Goal: Navigation & Orientation: Find specific page/section

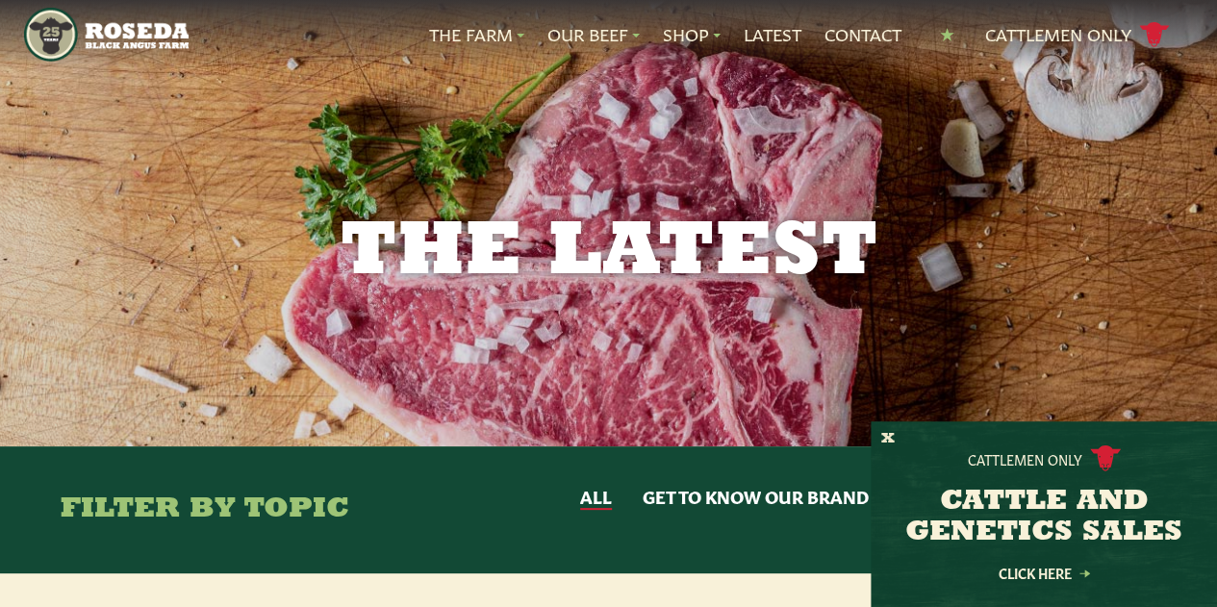
click at [892, 434] on button "X" at bounding box center [887, 439] width 13 height 20
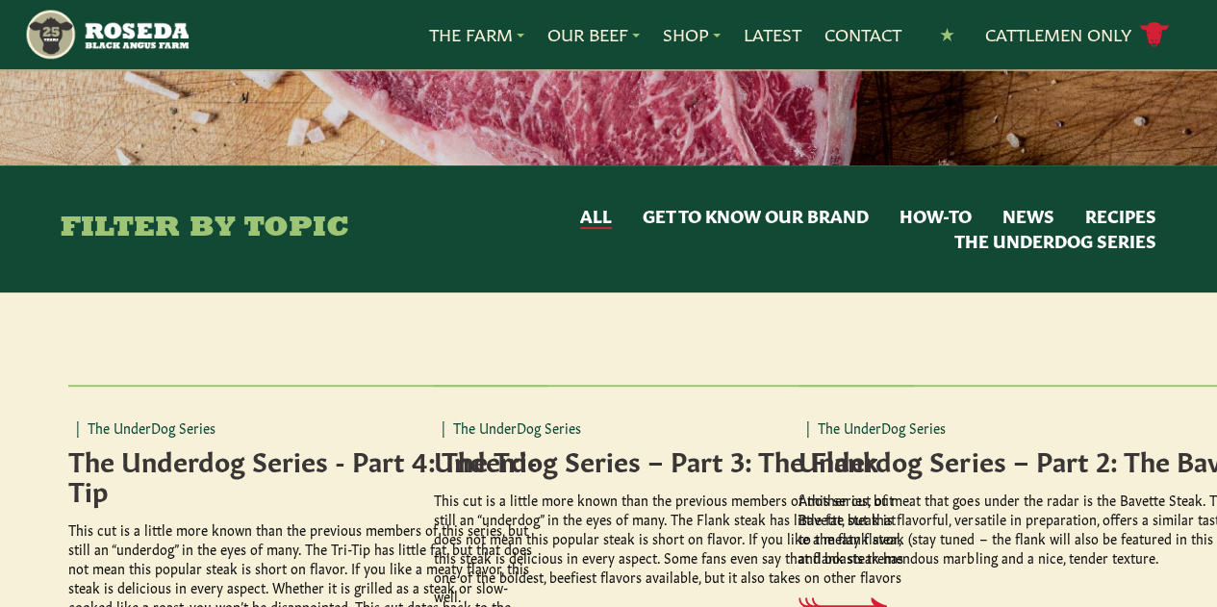
scroll to position [282, 0]
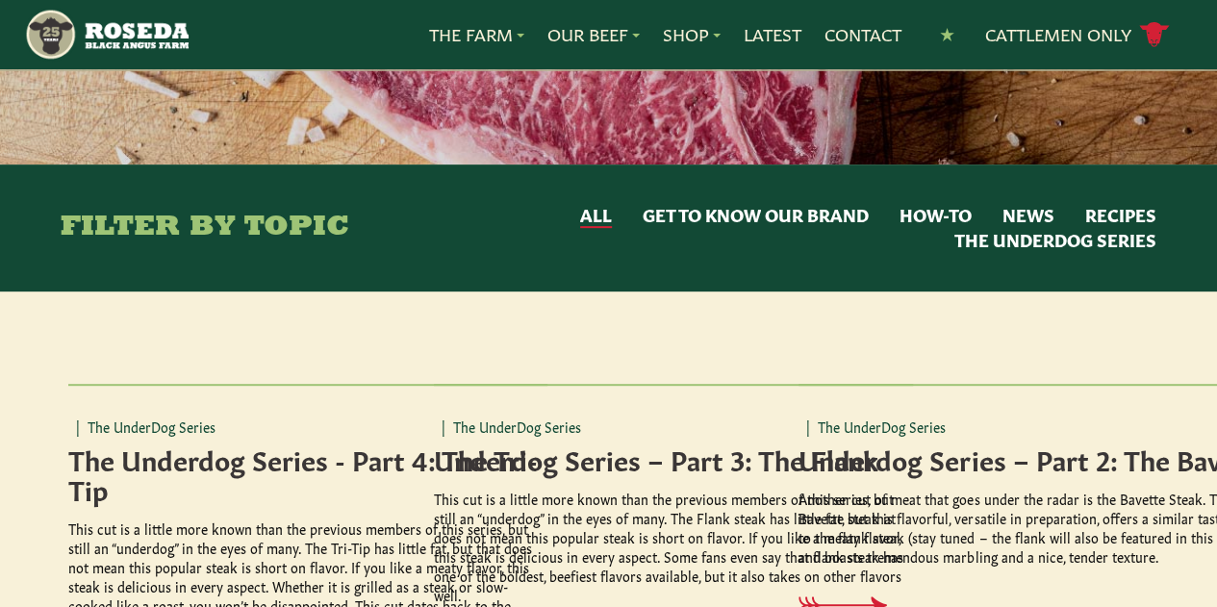
click at [651, 397] on div "| The UnderDog Series Underdog Series – Part 3: The Flank This cut is a little …" at bounding box center [673, 549] width 479 height 331
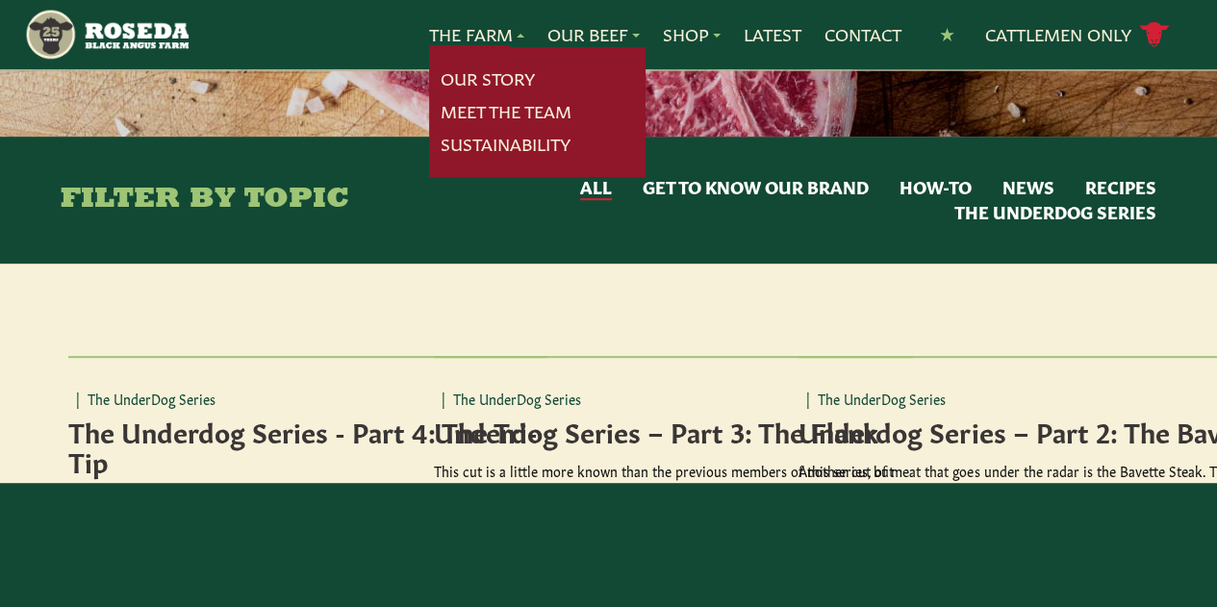
click at [461, 16] on nav "The Farm Our Story Meet The Team Sustainability Our Beef Know Your Beef Where T…" at bounding box center [608, 34] width 1168 height 69
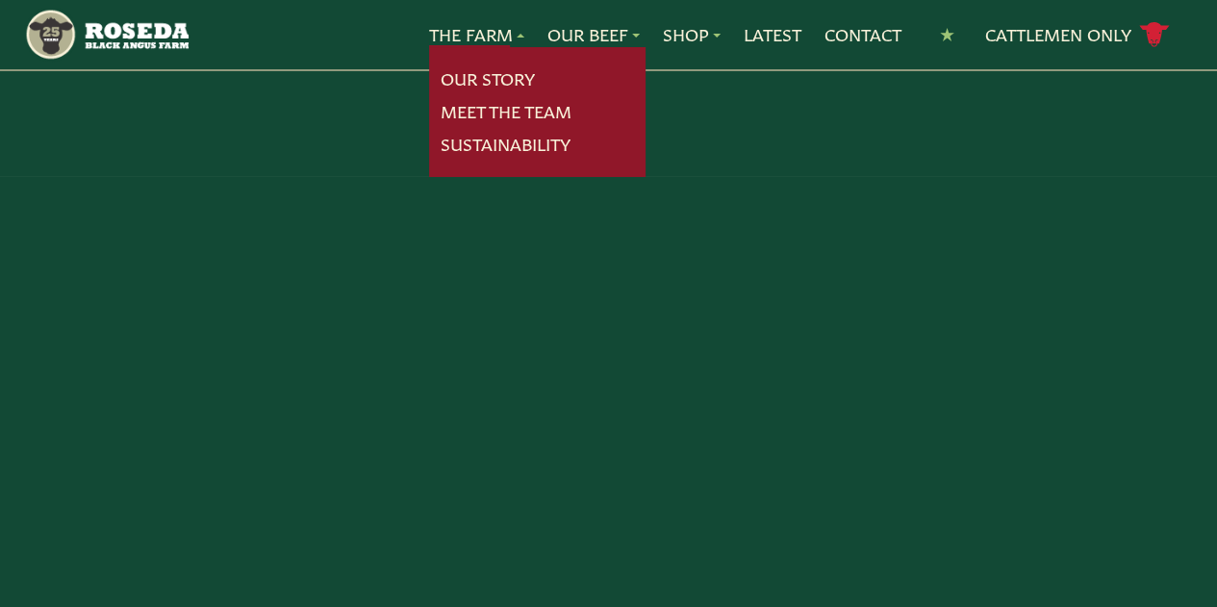
scroll to position [0, 0]
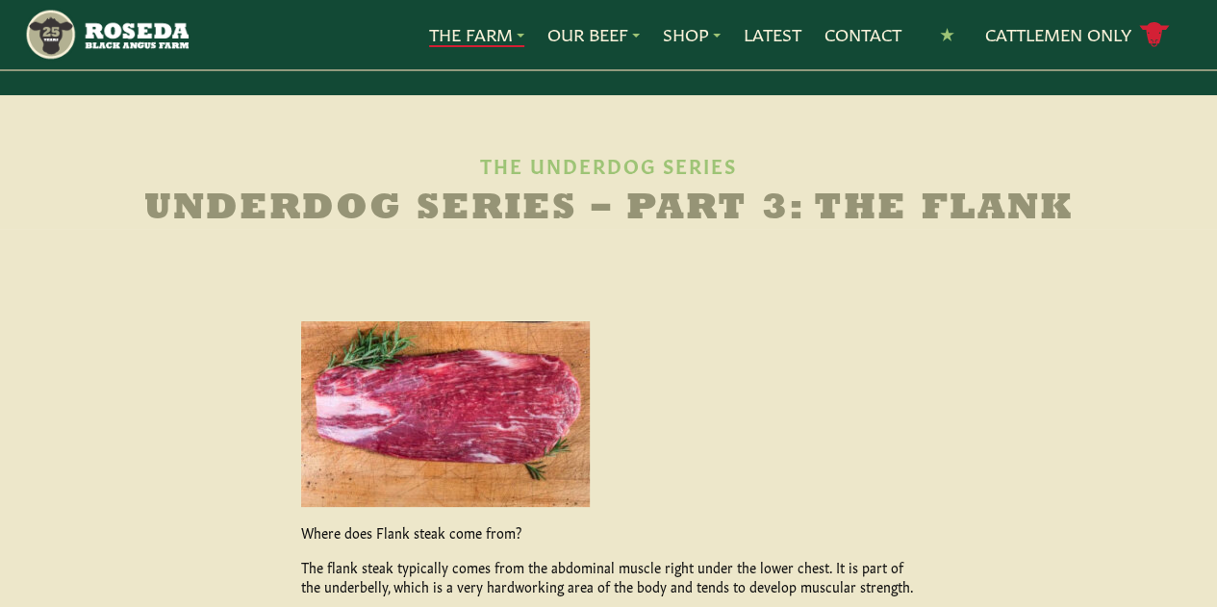
click at [464, 32] on link "The Farm" at bounding box center [476, 34] width 95 height 25
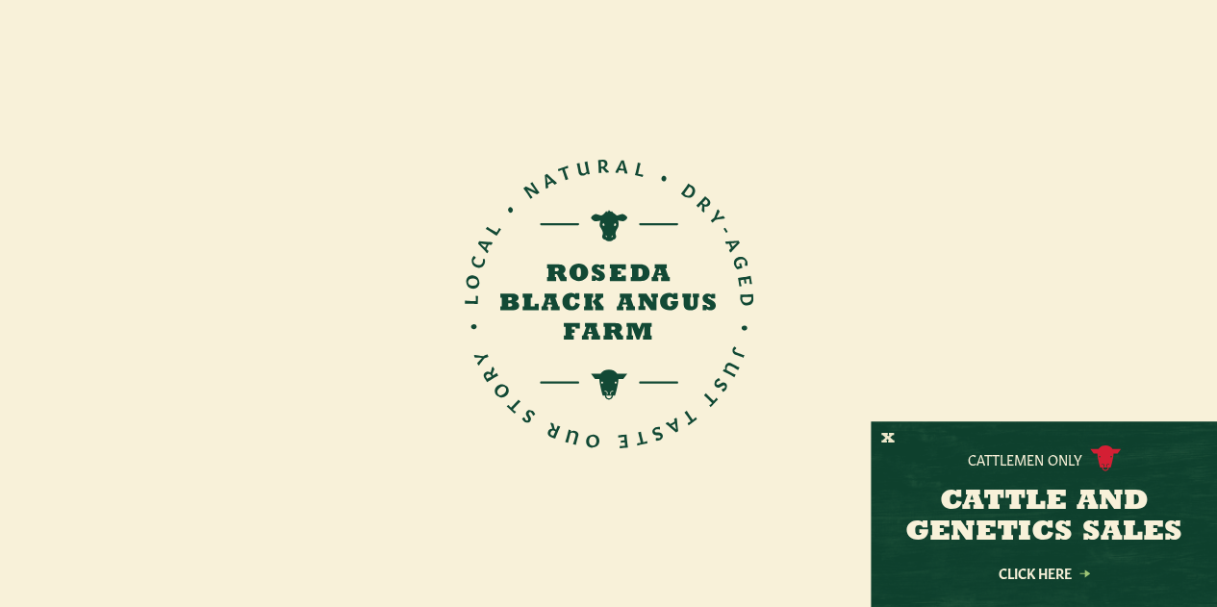
scroll to position [629, 0]
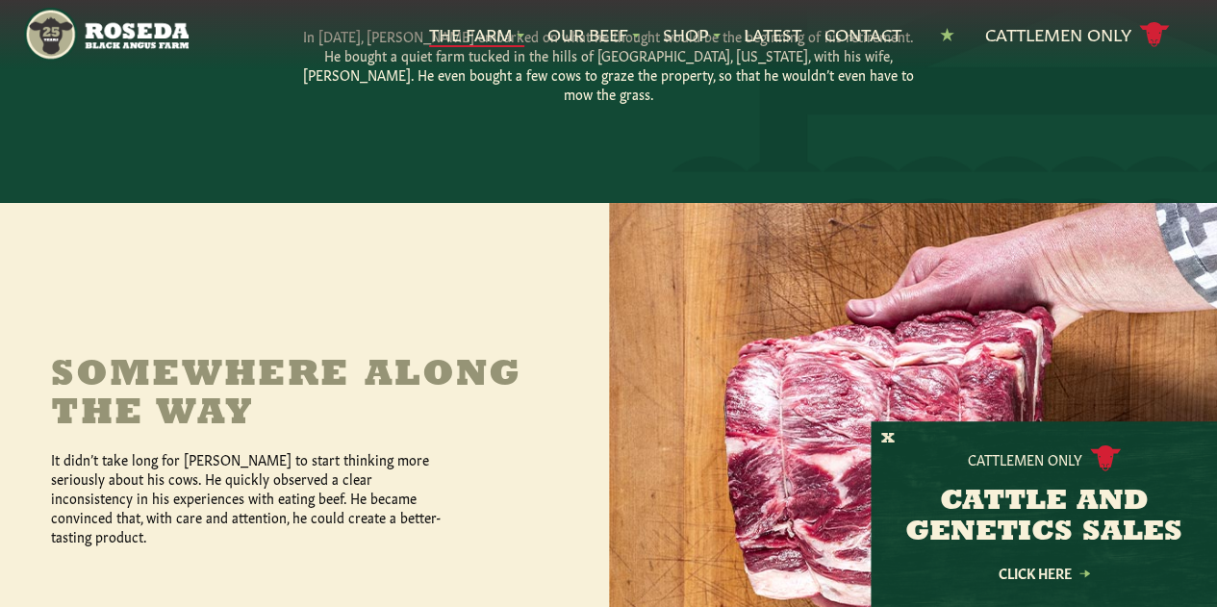
click at [890, 436] on button "X" at bounding box center [887, 439] width 13 height 20
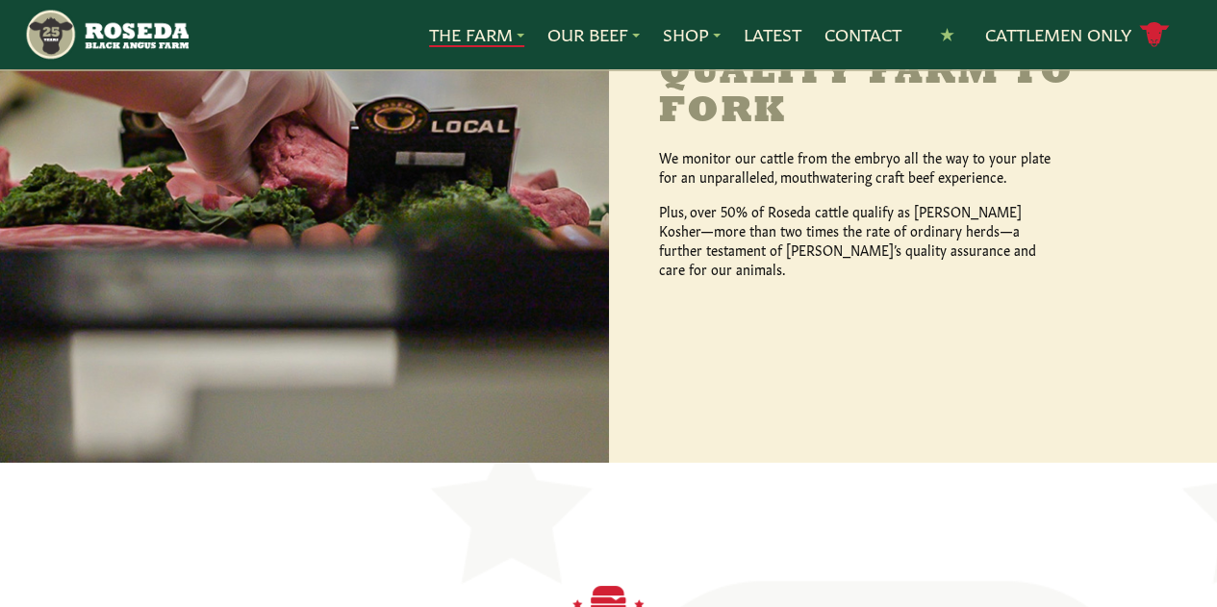
scroll to position [3155, 0]
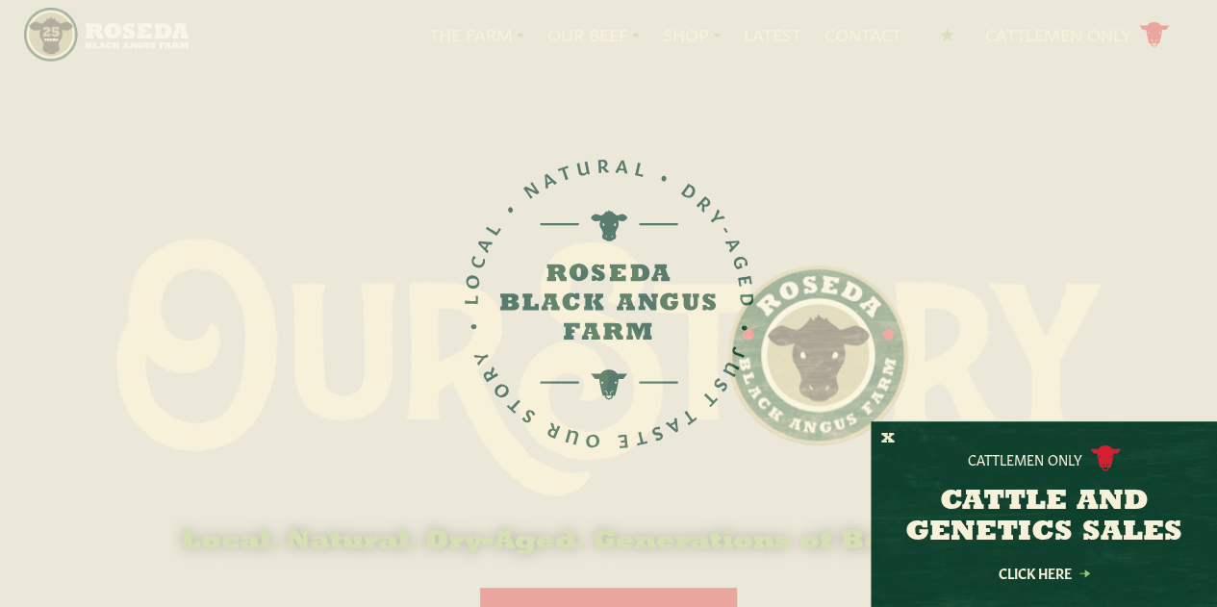
click at [885, 436] on button "X" at bounding box center [887, 439] width 13 height 20
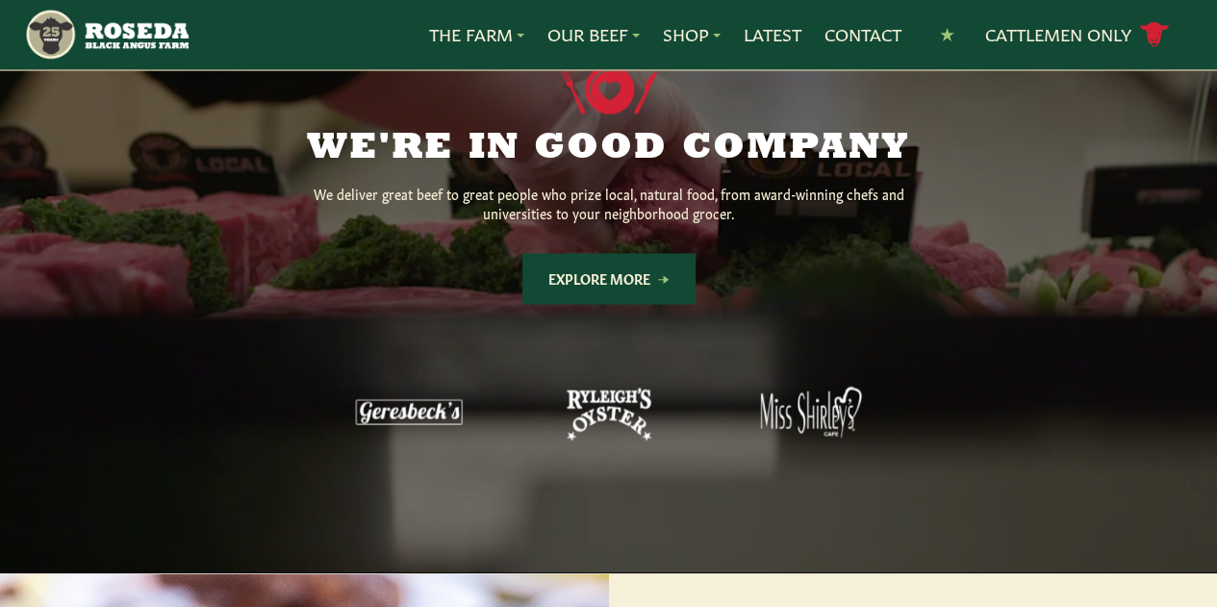
scroll to position [1499, 0]
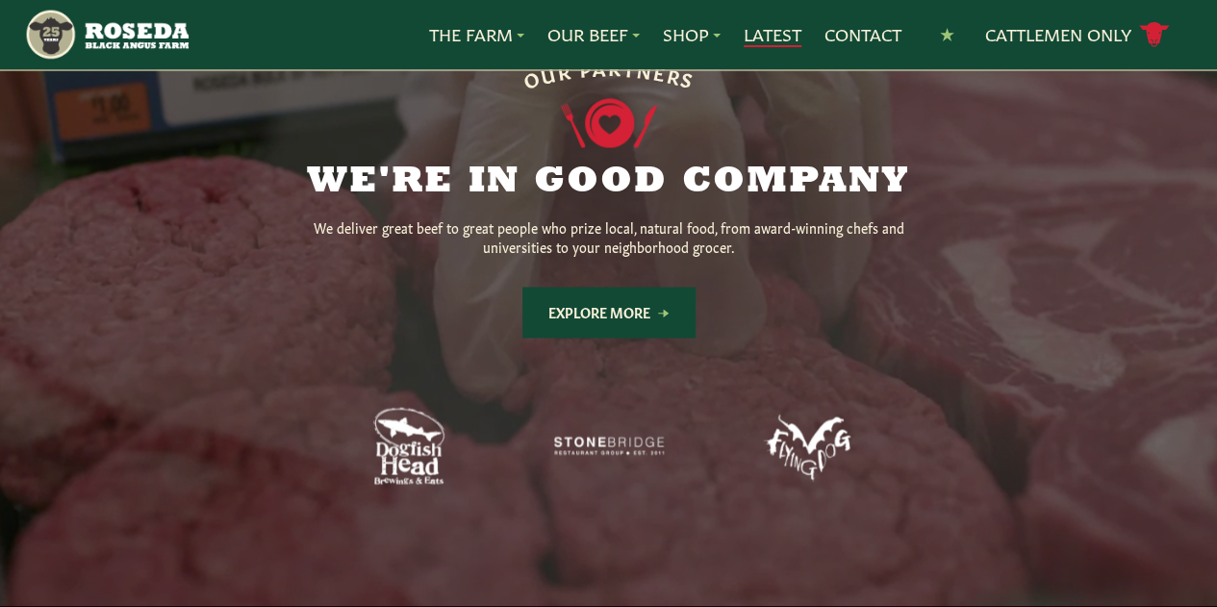
click at [757, 38] on link "Latest" at bounding box center [773, 34] width 58 height 25
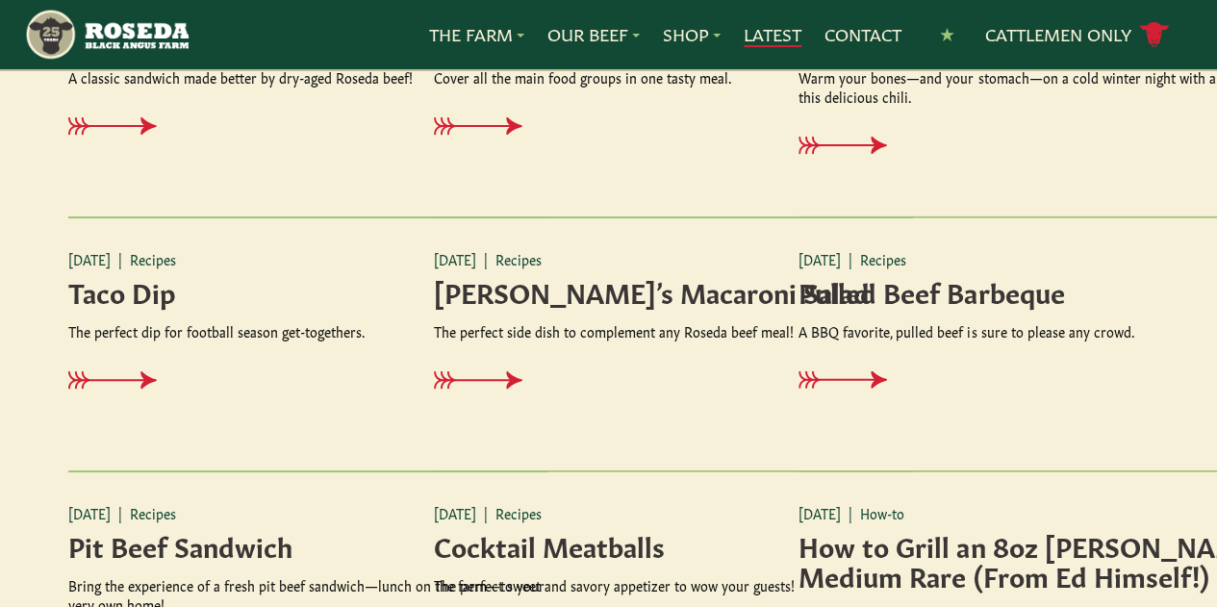
scroll to position [2214, 0]
